Goal: Task Accomplishment & Management: Manage account settings

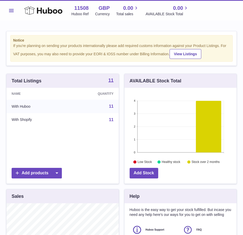
click at [15, 14] on button "Menu" at bounding box center [11, 10] width 10 height 10
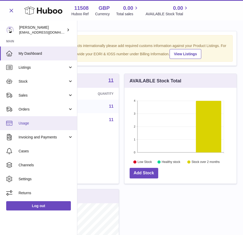
scroll to position [257740, 257708]
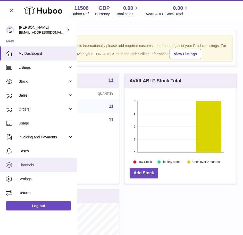
click at [35, 164] on span "Channels" at bounding box center [46, 164] width 55 height 5
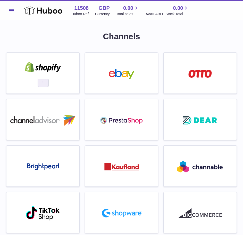
click at [46, 95] on div "1" at bounding box center [43, 75] width 79 height 46
click at [49, 77] on div "1" at bounding box center [43, 74] width 68 height 33
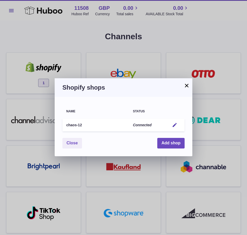
click at [179, 122] on td "Edit" at bounding box center [175, 124] width 19 height 13
click at [179, 123] on button "Edit" at bounding box center [175, 124] width 10 height 5
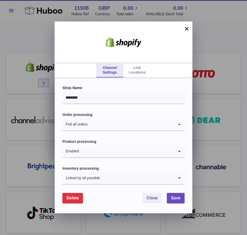
click at [133, 75] on link "Link Locations" at bounding box center [136, 70] width 27 height 14
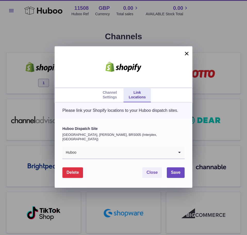
click at [97, 149] on input "Search for option" at bounding box center [126, 152] width 98 height 12
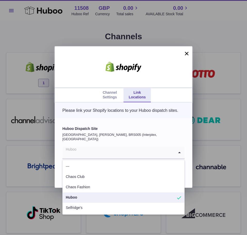
click at [103, 131] on label "Huboo Dispatch Site" at bounding box center [123, 128] width 122 height 5
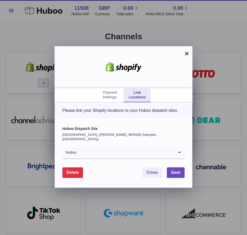
click at [183, 52] on div at bounding box center [124, 66] width 138 height 41
click at [186, 53] on button "×" at bounding box center [187, 53] width 6 height 6
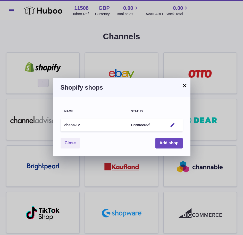
click at [184, 83] on button "×" at bounding box center [185, 85] width 6 height 6
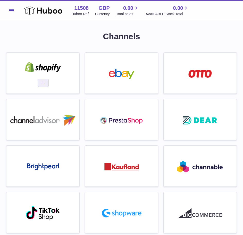
click at [53, 86] on div "1" at bounding box center [43, 74] width 68 height 33
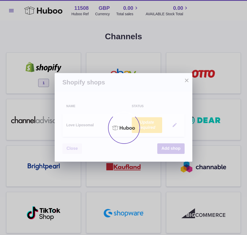
click at [173, 124] on em "button" at bounding box center [174, 124] width 5 height 5
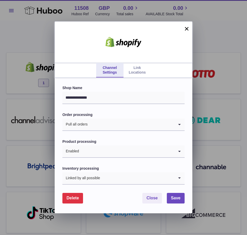
click at [139, 67] on link "Link Locations" at bounding box center [136, 70] width 27 height 14
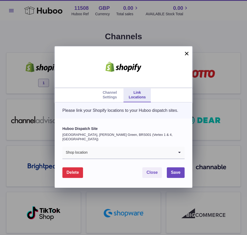
click at [100, 155] on input "Search for option" at bounding box center [131, 152] width 86 height 12
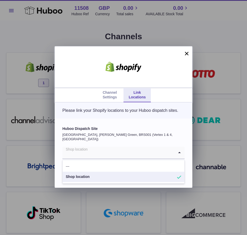
click at [96, 175] on li "Shop location" at bounding box center [124, 176] width 122 height 10
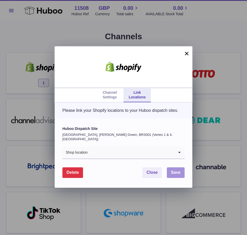
click at [176, 171] on span "Save" at bounding box center [176, 172] width 10 height 4
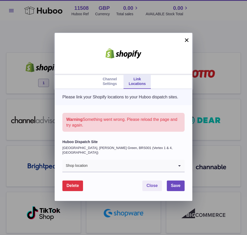
click at [131, 169] on input "Search for option" at bounding box center [131, 166] width 86 height 12
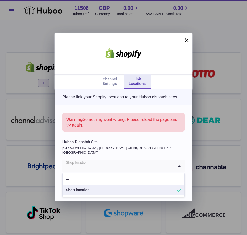
click at [130, 140] on div "Huboo Dispatch Site [GEOGRAPHIC_DATA], [PERSON_NAME][GEOGRAPHIC_DATA], BRS001 (…" at bounding box center [124, 165] width 138 height 69
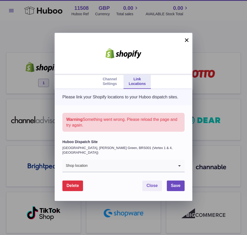
click at [110, 84] on link "Channel Settings" at bounding box center [109, 81] width 27 height 14
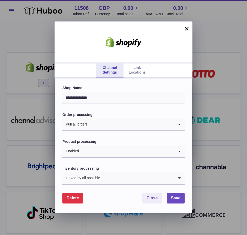
click at [137, 79] on div "**********" at bounding box center [124, 145] width 138 height 135
click at [135, 68] on link "Link Locations" at bounding box center [136, 70] width 27 height 14
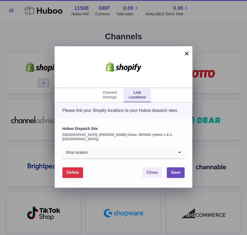
click at [128, 155] on input "Search for option" at bounding box center [131, 152] width 86 height 12
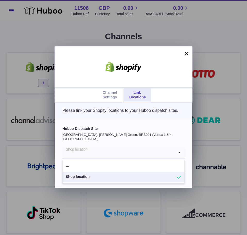
click at [129, 92] on link "Link Locations" at bounding box center [136, 95] width 27 height 14
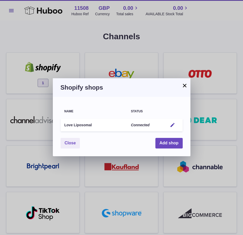
click at [121, 28] on div at bounding box center [121, 117] width 243 height 235
click at [82, 6] on div "× Shopify shops Name Status Love Liposomal Connected Edit You have not connecte…" at bounding box center [121, 117] width 243 height 235
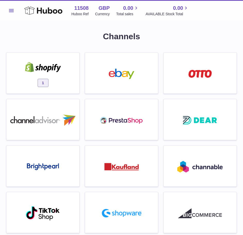
click at [82, 6] on strong "11508" at bounding box center [81, 8] width 14 height 7
copy strong "11508"
click at [60, 78] on div "1" at bounding box center [43, 74] width 68 height 33
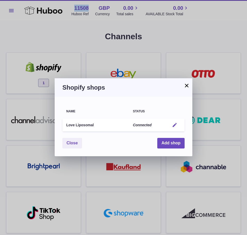
click at [174, 125] on em "button" at bounding box center [174, 124] width 5 height 5
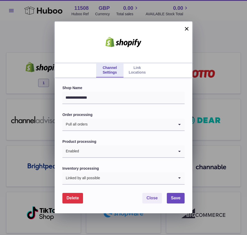
click at [136, 72] on link "Link Locations" at bounding box center [136, 70] width 27 height 14
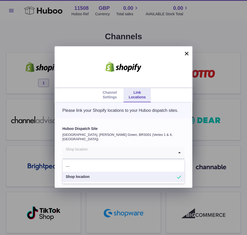
click at [110, 154] on input "Search for option" at bounding box center [118, 152] width 112 height 12
click at [97, 180] on li "Shop location" at bounding box center [124, 176] width 122 height 10
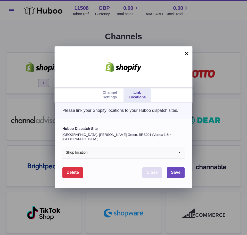
click at [149, 174] on span "Close" at bounding box center [151, 172] width 11 height 4
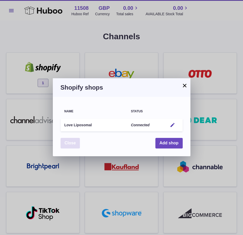
click at [69, 142] on button "Close" at bounding box center [71, 143] width 20 height 11
